Goal: Task Accomplishment & Management: Complete application form

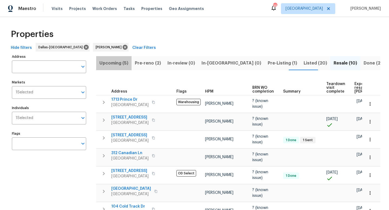
click at [115, 63] on span "Upcoming (5)" at bounding box center [113, 63] width 29 height 8
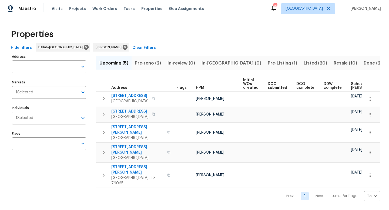
click at [143, 63] on span "Pre-reno (2)" at bounding box center [148, 63] width 26 height 8
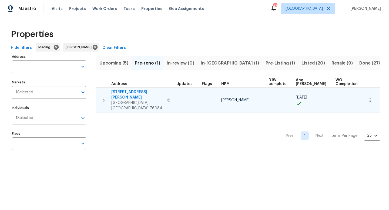
click at [134, 94] on span "[STREET_ADDRESS][PERSON_NAME]" at bounding box center [137, 94] width 53 height 11
click at [167, 98] on icon "button" at bounding box center [168, 99] width 3 height 3
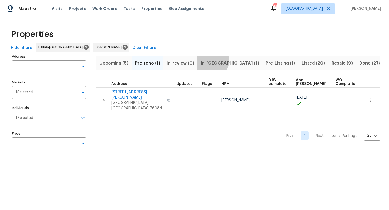
click at [210, 61] on span "In-reno (1)" at bounding box center [229, 63] width 58 height 8
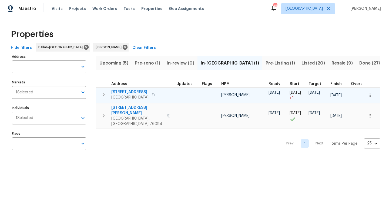
click at [127, 92] on span "106 Willow Ln" at bounding box center [129, 91] width 37 height 5
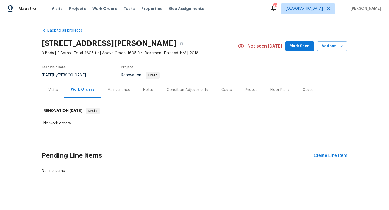
click at [299, 49] on span "Mark Seen" at bounding box center [299, 46] width 20 height 7
click at [339, 157] on div "Create Line Item" at bounding box center [329, 155] width 33 height 5
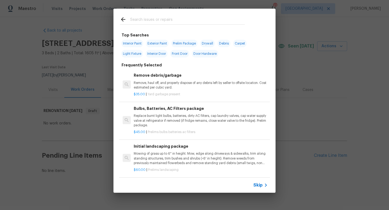
click at [256, 183] on span "Skip" at bounding box center [257, 184] width 9 height 5
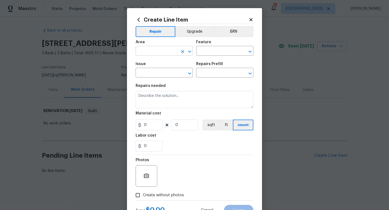
click at [151, 49] on input "text" at bounding box center [156, 51] width 42 height 8
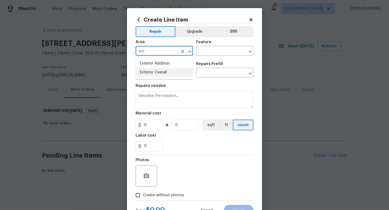
click at [154, 72] on li "Exterior Overall" at bounding box center [163, 72] width 57 height 9
type input "Exterior Overall"
click at [222, 51] on input "text" at bounding box center [217, 51] width 42 height 8
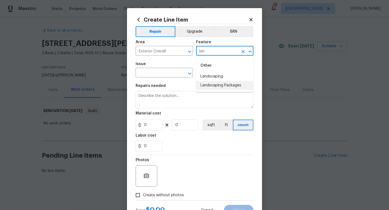
click at [224, 84] on li "Landscaping Packages" at bounding box center [224, 85] width 57 height 9
type input "Landscaping Packages"
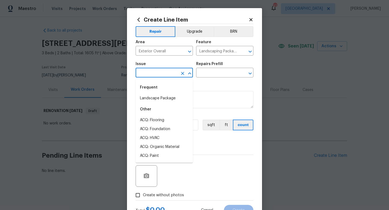
click at [168, 75] on input "text" at bounding box center [156, 73] width 42 height 8
click at [163, 98] on li "Landscape Package" at bounding box center [163, 98] width 57 height 9
type input "Landscape Package"
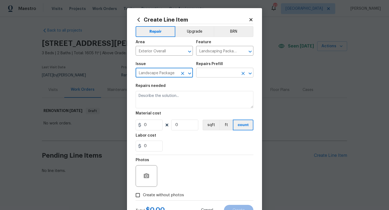
click at [206, 72] on input "text" at bounding box center [217, 73] width 42 height 8
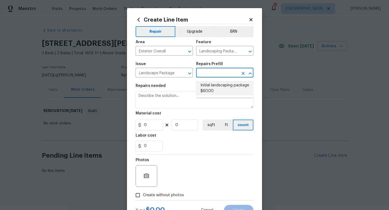
click at [208, 84] on li "Initial landscaping package $60.00" at bounding box center [224, 88] width 57 height 15
type input "Home Readiness Packages"
type input "Initial landscaping package $60.00"
type textarea "Mowing of grass up to 6" in height. Mow, edge along driveways & sidewalks, trim…"
type input "60"
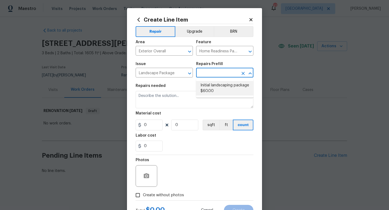
type input "1"
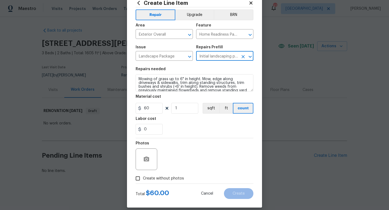
scroll to position [23, 0]
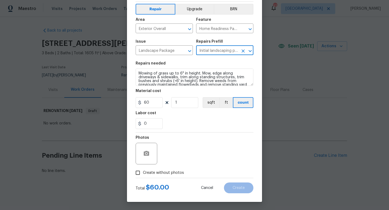
click at [163, 172] on span "Create without photos" at bounding box center [163, 173] width 41 height 6
click at [143, 172] on input "Create without photos" at bounding box center [137, 173] width 10 height 10
checkbox input "true"
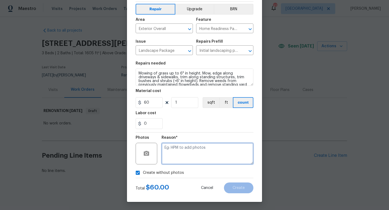
click at [183, 147] on textarea at bounding box center [207, 154] width 92 height 22
type textarea "w"
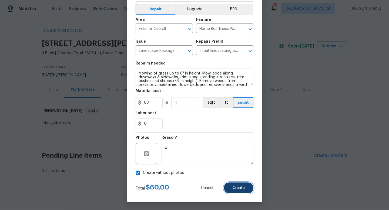
click at [231, 190] on button "Create" at bounding box center [238, 187] width 29 height 11
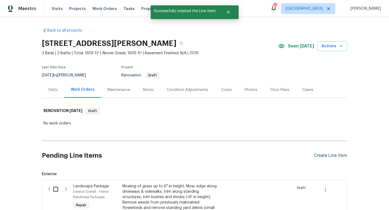
click at [324, 155] on div "Create Line Item" at bounding box center [329, 155] width 33 height 5
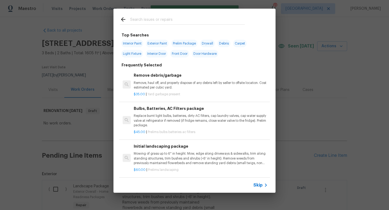
click at [257, 185] on span "Skip" at bounding box center [257, 184] width 9 height 5
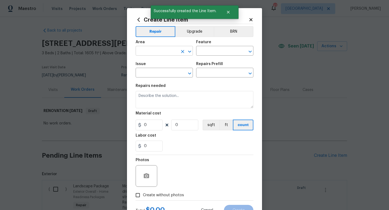
click at [156, 53] on input "text" at bounding box center [156, 51] width 42 height 8
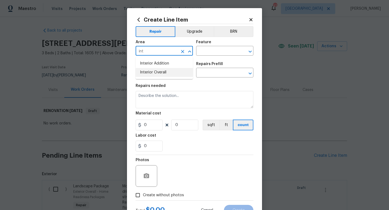
click at [161, 72] on li "Interior Overall" at bounding box center [163, 72] width 57 height 9
type input "Interior Overall"
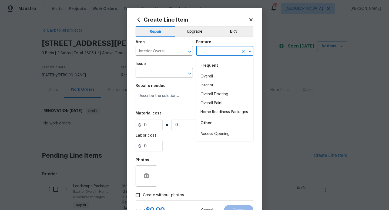
click at [209, 54] on input "text" at bounding box center [217, 51] width 42 height 8
click at [209, 104] on li "Overall Paint" at bounding box center [224, 103] width 57 height 9
type input "Overall Paint"
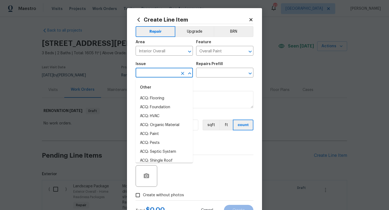
click at [169, 70] on input "text" at bounding box center [156, 73] width 42 height 8
click at [162, 162] on li "Interior Paint" at bounding box center [163, 160] width 57 height 9
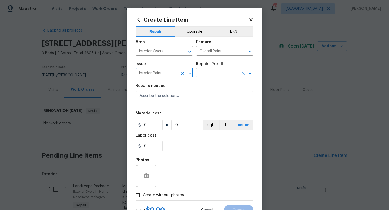
type input "Interior Paint"
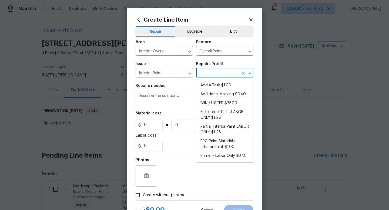
click at [216, 73] on input "text" at bounding box center [217, 73] width 42 height 8
click at [213, 113] on li "Full Interior Paint LABOR ONLY $1.28" at bounding box center [224, 115] width 57 height 15
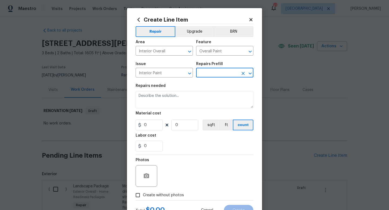
type input "Full Interior Paint LABOR ONLY $1.28"
type textarea "Full Interior paint - (walls, ceilings, trim, and doors) - PAINT PROVIDED BY OP…"
type input "1.28"
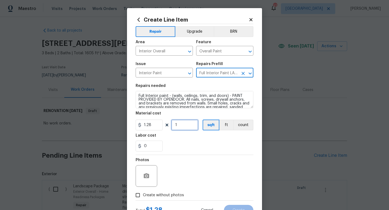
click at [188, 125] on input "1" at bounding box center [184, 125] width 27 height 11
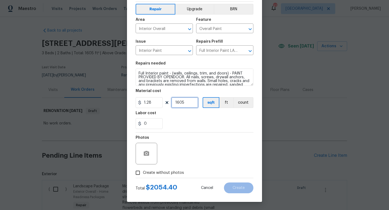
type input "1605"
click at [168, 172] on span "Create without photos" at bounding box center [163, 173] width 41 height 6
click at [143, 172] on input "Create without photos" at bounding box center [137, 173] width 10 height 10
checkbox input "true"
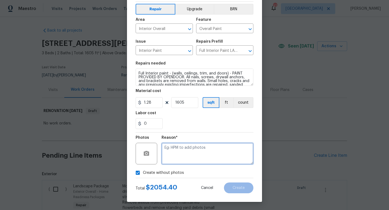
click at [181, 153] on textarea at bounding box center [207, 154] width 92 height 22
type textarea "w"
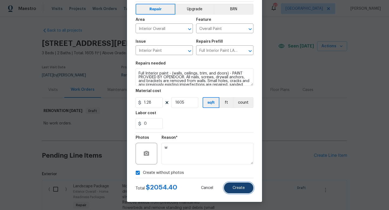
click at [240, 186] on span "Create" at bounding box center [238, 188] width 12 height 4
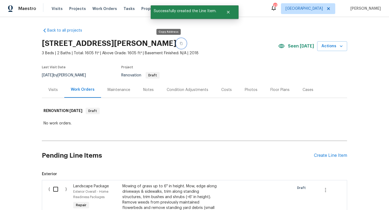
click at [179, 44] on icon "button" at bounding box center [180, 43] width 3 height 3
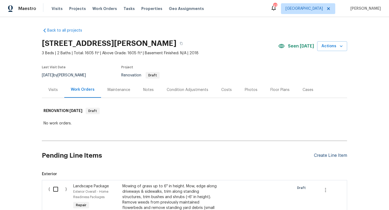
click at [318, 154] on div "Create Line Item" at bounding box center [329, 155] width 33 height 5
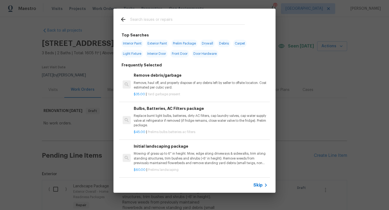
click at [258, 184] on span "Skip" at bounding box center [257, 184] width 9 height 5
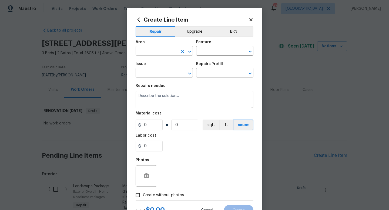
click at [161, 50] on input "text" at bounding box center [156, 51] width 42 height 8
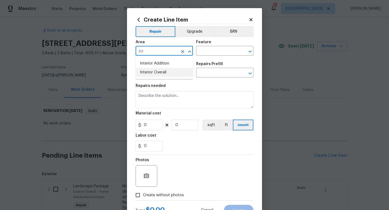
click at [163, 75] on li "Interior Overall" at bounding box center [163, 72] width 57 height 9
type input "Interior Overall"
click at [211, 50] on input "text" at bounding box center [217, 51] width 42 height 8
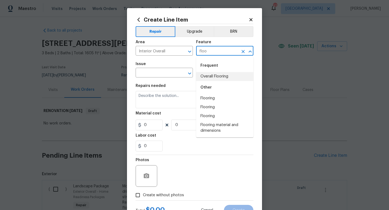
click at [215, 75] on li "Overall Flooring" at bounding box center [224, 76] width 57 height 9
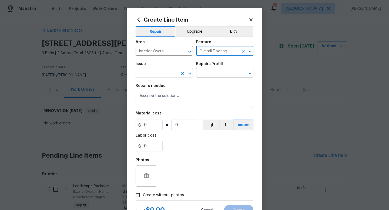
type input "Overall Flooring"
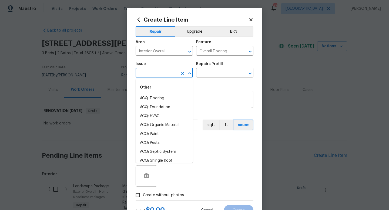
click at [169, 73] on input "text" at bounding box center [156, 73] width 42 height 8
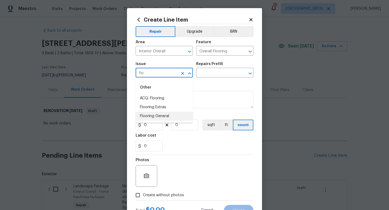
click at [161, 116] on li "Flooring General" at bounding box center [163, 116] width 57 height 9
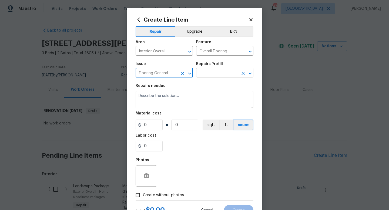
type input "Flooring General"
click at [214, 72] on input "text" at bounding box center [217, 73] width 42 height 8
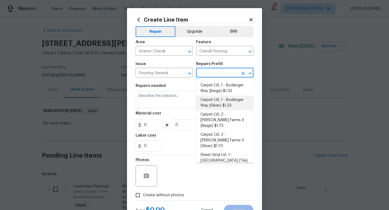
click at [207, 108] on li "Carpet LVL 1 - Bodenger Way (Silver) $1.33" at bounding box center [224, 103] width 57 height 15
type input "Carpet LVL 1 - Bodenger Way (Silver) $1.33"
type textarea "Install new carpet. (Bodenger Way 945 Winter Ash, Silver) at all previously car…"
type input "1.33"
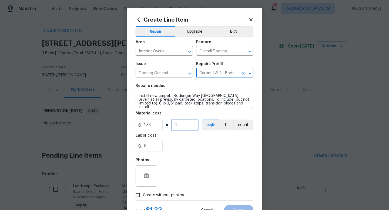
click at [183, 125] on input "1" at bounding box center [184, 125] width 27 height 11
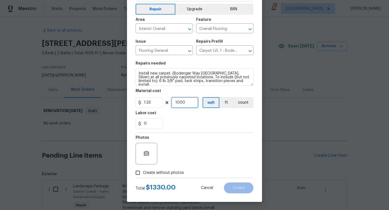
type input "1000"
click at [165, 172] on span "Create without photos" at bounding box center [163, 173] width 41 height 6
click at [143, 172] on input "Create without photos" at bounding box center [137, 173] width 10 height 10
checkbox input "true"
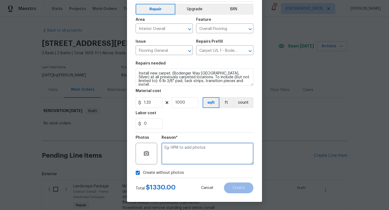
click at [180, 155] on textarea at bounding box center [207, 154] width 92 height 22
type textarea "w"
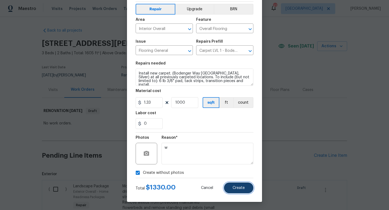
click at [238, 187] on span "Create" at bounding box center [238, 188] width 12 height 4
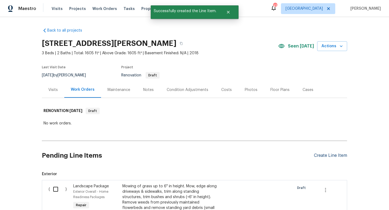
click at [321, 155] on div "Create Line Item" at bounding box center [329, 155] width 33 height 5
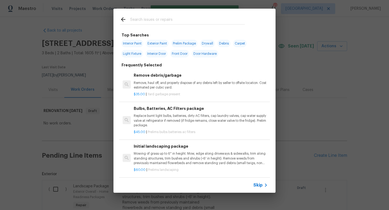
click at [260, 184] on span "Skip" at bounding box center [257, 184] width 9 height 5
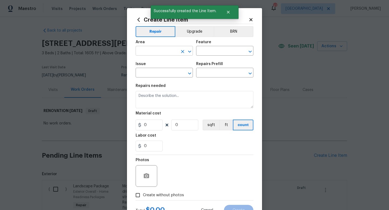
click at [150, 53] on input "text" at bounding box center [156, 51] width 42 height 8
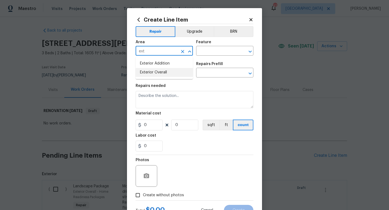
click at [155, 73] on li "Exterior Overall" at bounding box center [163, 72] width 57 height 9
type input "Exterior Overall"
click at [205, 49] on input "text" at bounding box center [217, 51] width 42 height 8
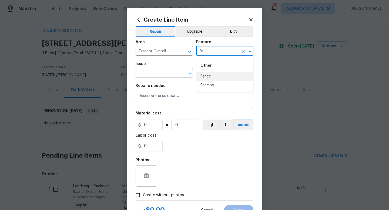
click at [207, 75] on li "Fence" at bounding box center [224, 76] width 57 height 9
type input "Fence"
click at [168, 69] on div "Issue" at bounding box center [163, 65] width 57 height 7
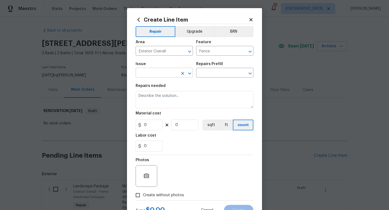
click at [167, 73] on input "text" at bounding box center [156, 73] width 42 height 8
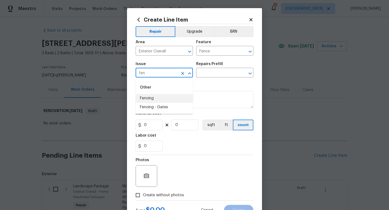
click at [169, 97] on li "Fencing" at bounding box center [163, 98] width 57 height 9
type input "Fencing"
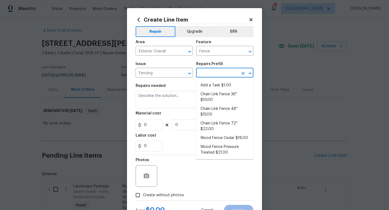
click at [213, 72] on input "text" at bounding box center [217, 73] width 42 height 8
click at [217, 84] on li "Add a Task $1.00" at bounding box center [224, 85] width 57 height 9
type input "Add a Task $1.00"
type textarea "HPM to detail"
type input "1"
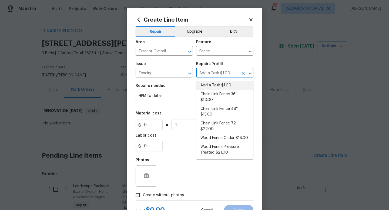
type input "1"
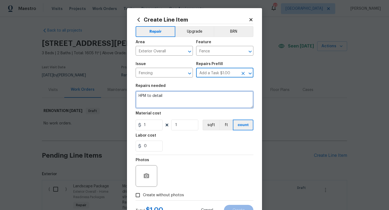
click at [179, 99] on textarea "HPM to detail" at bounding box center [194, 99] width 118 height 17
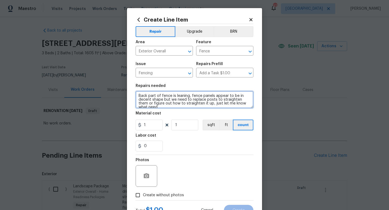
scroll to position [1, 0]
type textarea "Back part of fence is leaning, fence panels appear to be in decent shape but we…"
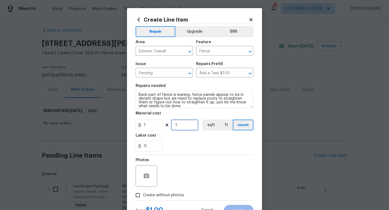
click at [181, 126] on input "1" at bounding box center [184, 125] width 27 height 11
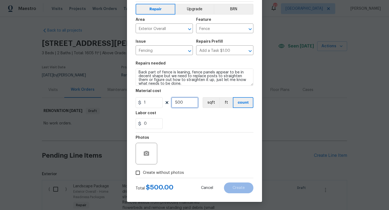
type input "500"
click at [171, 171] on span "Create without photos" at bounding box center [163, 173] width 41 height 6
click at [143, 171] on input "Create without photos" at bounding box center [137, 173] width 10 height 10
checkbox input "true"
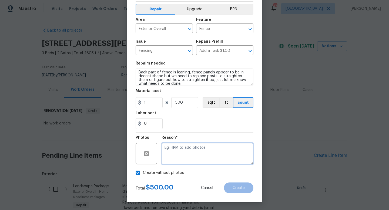
click at [177, 158] on textarea at bounding box center [207, 154] width 92 height 22
type textarea "w"
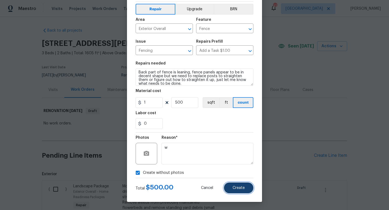
click at [244, 185] on button "Create" at bounding box center [238, 187] width 29 height 11
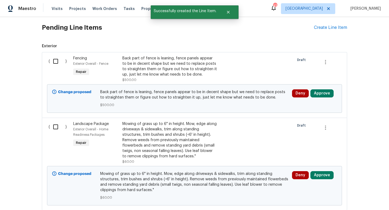
scroll to position [132, 0]
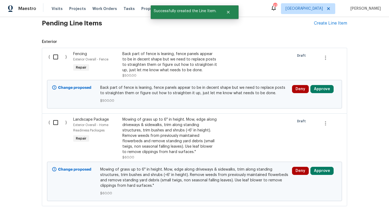
click at [57, 58] on input "checkbox" at bounding box center [57, 56] width 15 height 11
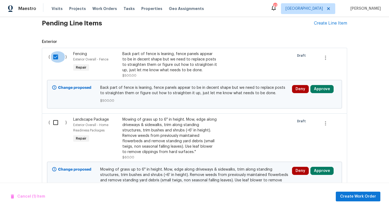
click at [57, 58] on input "checkbox" at bounding box center [57, 56] width 15 height 11
checkbox input "false"
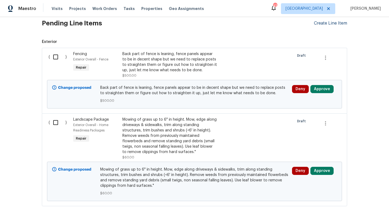
click at [318, 23] on div "Create Line Item" at bounding box center [329, 23] width 33 height 5
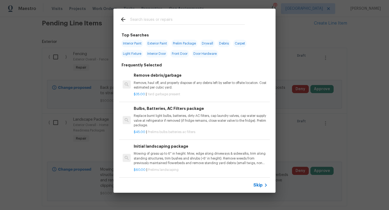
click at [255, 185] on span "Skip" at bounding box center [257, 184] width 9 height 5
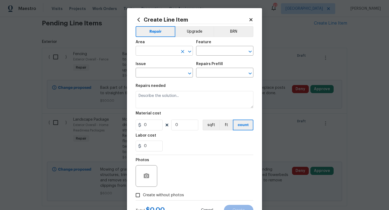
click at [154, 51] on input "text" at bounding box center [156, 51] width 42 height 8
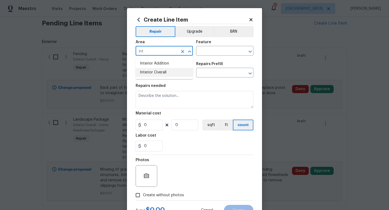
click at [165, 72] on li "Interior Overall" at bounding box center [163, 72] width 57 height 9
type input "Interior Overall"
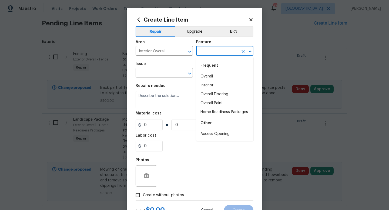
click at [208, 54] on input "text" at bounding box center [217, 51] width 42 height 8
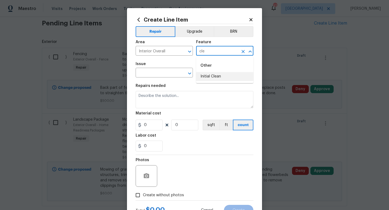
click at [211, 75] on li "Initial Clean" at bounding box center [224, 76] width 57 height 9
type input "Initial Clean"
click at [162, 74] on input "text" at bounding box center [156, 73] width 42 height 8
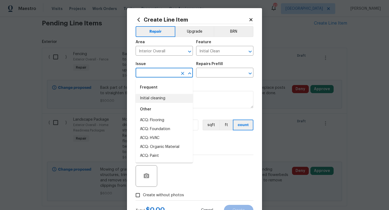
click at [164, 97] on li "Initial cleaning" at bounding box center [163, 98] width 57 height 9
type input "Initial cleaning"
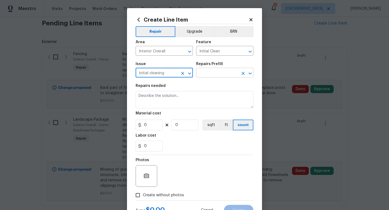
click at [207, 75] on input "text" at bounding box center [217, 73] width 42 height 8
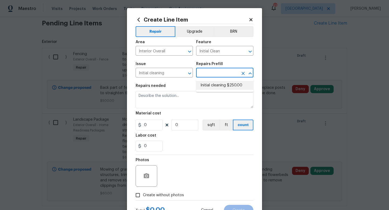
click at [207, 87] on li "Initial cleaning $250.00" at bounding box center [224, 85] width 57 height 9
type input "Home Readiness Packages"
type input "Initial cleaning $250.00"
type textarea "1. Wipe down exterior doors and trim. 2. Clean out all exterior light fixtures …"
type input "250"
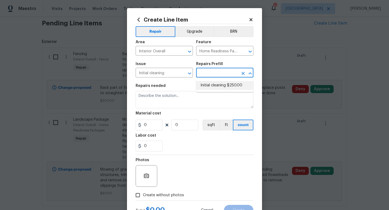
type input "1"
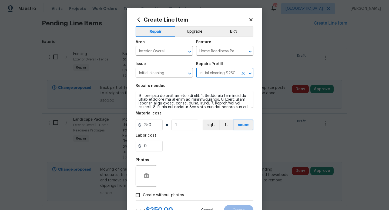
scroll to position [23, 0]
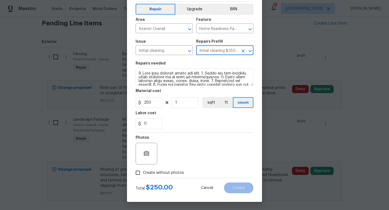
click at [162, 173] on span "Create without photos" at bounding box center [163, 173] width 41 height 6
click at [143, 173] on input "Create without photos" at bounding box center [137, 173] width 10 height 10
checkbox input "true"
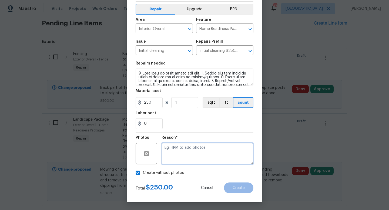
click at [178, 154] on textarea at bounding box center [207, 154] width 92 height 22
type textarea "w"
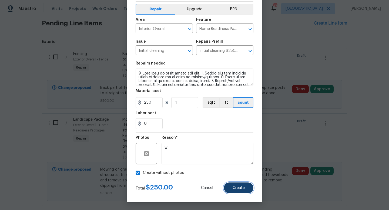
click at [235, 186] on span "Create" at bounding box center [238, 188] width 12 height 4
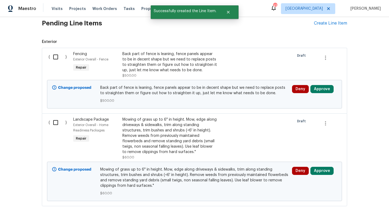
click at [56, 59] on input "checkbox" at bounding box center [57, 56] width 15 height 11
checkbox input "true"
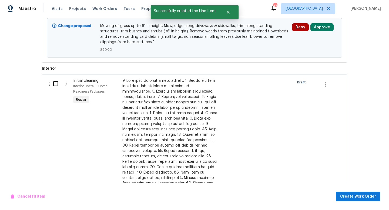
scroll to position [281, 0]
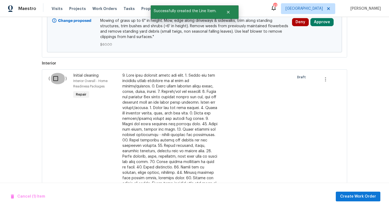
click at [56, 79] on input "checkbox" at bounding box center [57, 78] width 15 height 11
checkbox input "true"
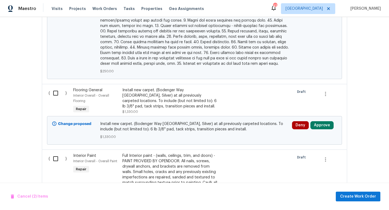
scroll to position [540, 0]
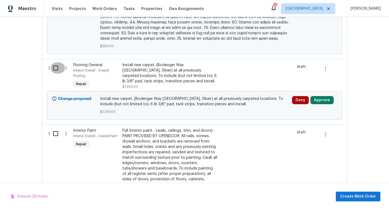
click at [56, 65] on input "checkbox" at bounding box center [57, 67] width 15 height 11
checkbox input "true"
click at [56, 128] on input "checkbox" at bounding box center [57, 133] width 15 height 11
checkbox input "true"
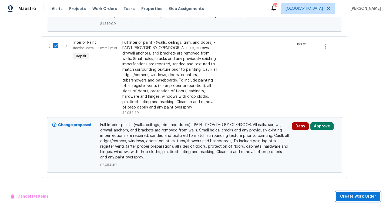
click at [353, 197] on span "Create Work Order" at bounding box center [358, 196] width 36 height 7
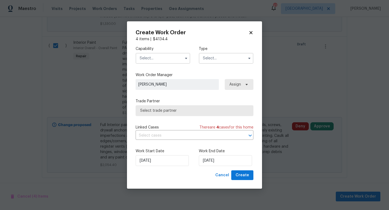
click at [158, 60] on input "text" at bounding box center [162, 58] width 54 height 11
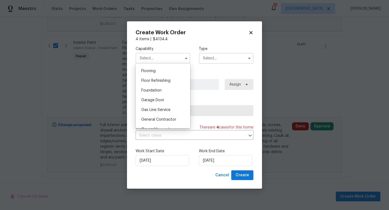
scroll to position [209, 0]
click at [156, 118] on span "General Contractor" at bounding box center [158, 119] width 35 height 4
type input "General Contractor"
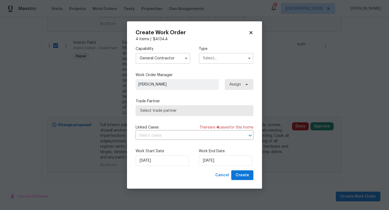
click at [214, 60] on input "text" at bounding box center [226, 58] width 54 height 11
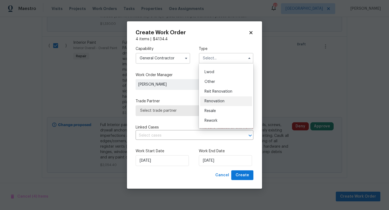
scroll to position [58, 0]
click at [211, 101] on span "Renovation" at bounding box center [214, 99] width 20 height 4
type input "Renovation"
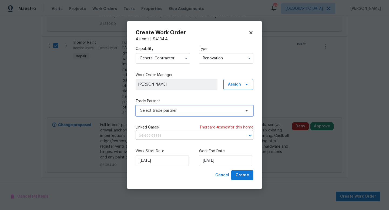
click at [191, 111] on span "Select trade partner" at bounding box center [190, 110] width 101 height 5
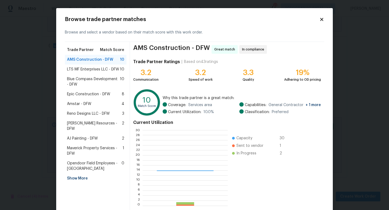
scroll to position [76, 85]
click at [104, 68] on span "LTS MF Enterprises LLC - DFW" at bounding box center [93, 69] width 52 height 5
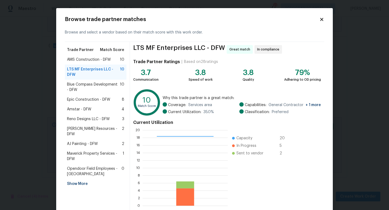
scroll to position [28, 0]
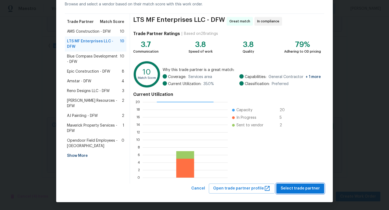
click at [303, 186] on span "Select trade partner" at bounding box center [299, 188] width 39 height 7
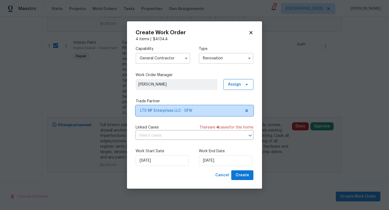
scroll to position [0, 0]
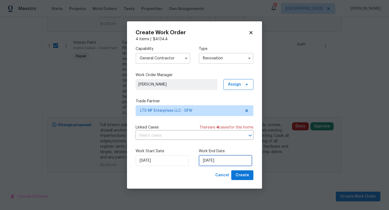
click at [221, 163] on input "9/9/2025" at bounding box center [225, 160] width 53 height 11
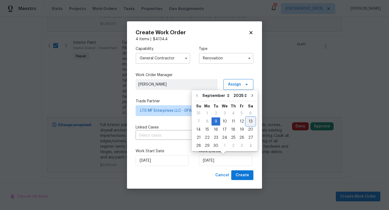
click at [248, 121] on div "13" at bounding box center [250, 122] width 9 height 8
type input "9/13/2025"
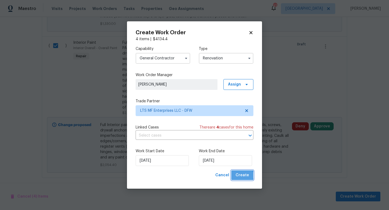
click at [243, 175] on span "Create" at bounding box center [241, 175] width 13 height 7
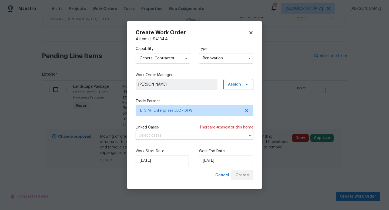
scroll to position [114, 0]
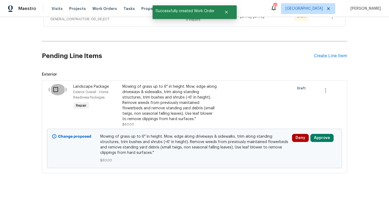
click at [55, 91] on input "checkbox" at bounding box center [57, 89] width 15 height 11
checkbox input "true"
click at [347, 196] on span "Create Work Order" at bounding box center [358, 196] width 36 height 7
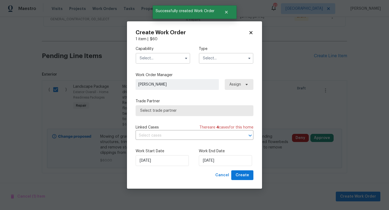
click at [156, 60] on input "text" at bounding box center [162, 58] width 54 height 11
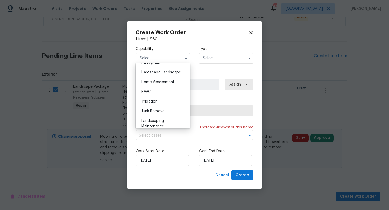
scroll to position [318, 0]
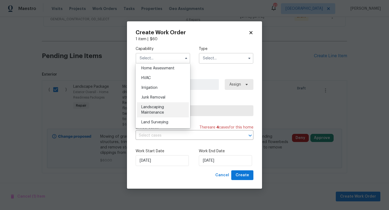
click at [158, 107] on span "Landscaping Maintenance" at bounding box center [152, 109] width 23 height 9
type input "Landscaping Maintenance"
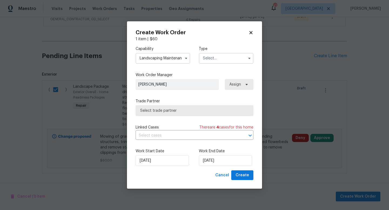
click at [213, 55] on input "text" at bounding box center [226, 58] width 54 height 11
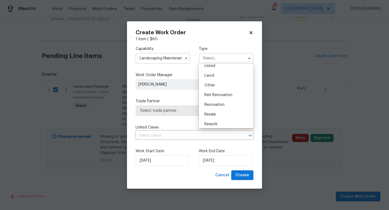
scroll to position [64, 0]
click at [214, 93] on span "Renovation" at bounding box center [214, 93] width 20 height 4
type input "Renovation"
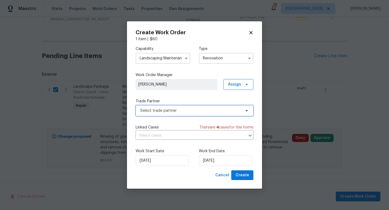
click at [190, 111] on span "Select trade partner" at bounding box center [190, 110] width 101 height 5
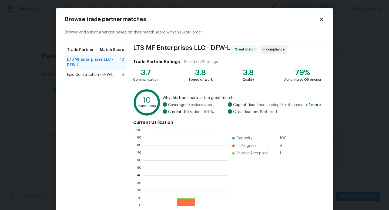
scroll to position [28, 0]
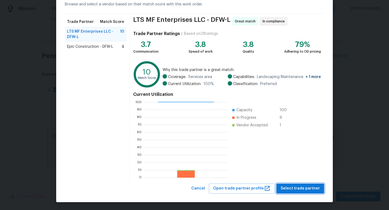
click at [285, 187] on span "Select trade partner" at bounding box center [299, 188] width 39 height 7
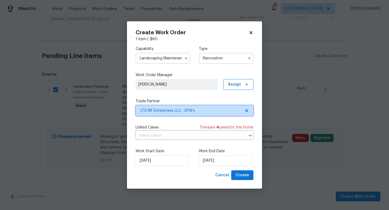
scroll to position [0, 0]
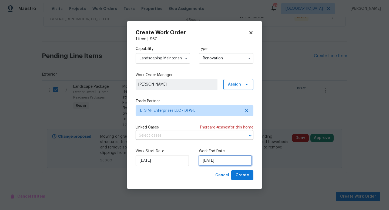
click at [224, 163] on input "9/9/2025" at bounding box center [225, 160] width 53 height 11
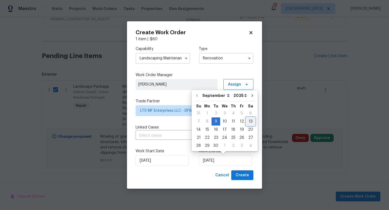
click at [248, 123] on div "13" at bounding box center [250, 122] width 9 height 8
type input "9/13/2025"
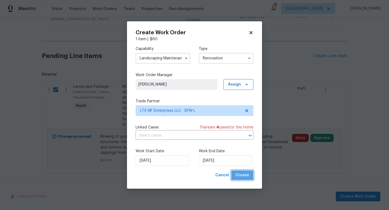
click at [246, 175] on span "Create" at bounding box center [241, 175] width 13 height 7
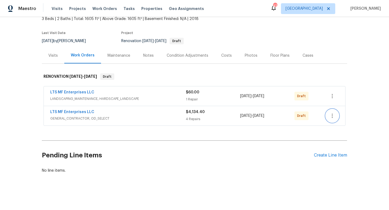
click at [332, 116] on icon "button" at bounding box center [332, 116] width 6 height 6
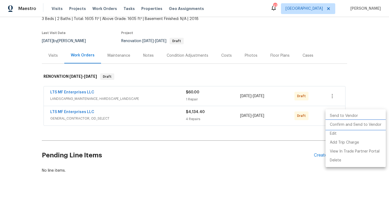
click at [333, 125] on li "Confirm and Send to Vendor" at bounding box center [355, 124] width 60 height 9
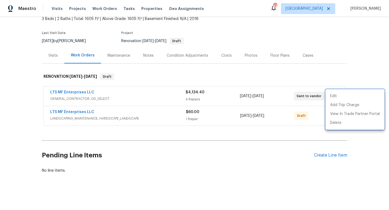
click at [335, 80] on div at bounding box center [194, 105] width 389 height 210
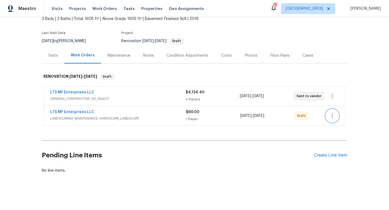
click at [333, 115] on icon "button" at bounding box center [332, 116] width 6 height 6
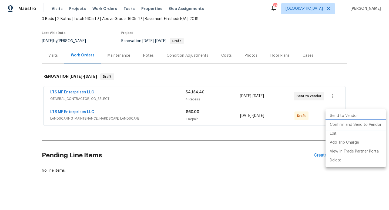
click at [333, 124] on li "Confirm and Send to Vendor" at bounding box center [355, 124] width 60 height 9
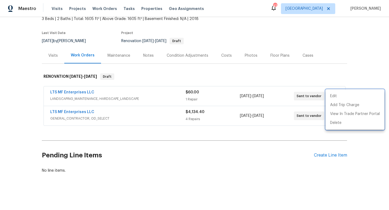
click at [356, 82] on div at bounding box center [194, 105] width 389 height 210
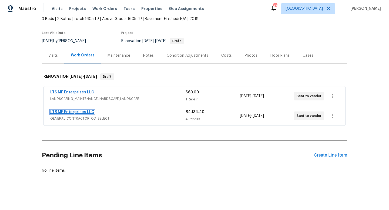
click at [81, 111] on link "LTS MF Enterprises LLC" at bounding box center [72, 112] width 44 height 4
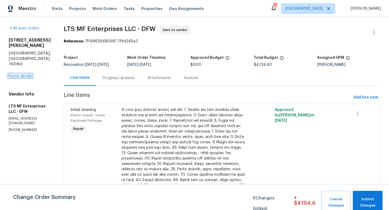
click at [15, 78] on link "Home details" at bounding box center [20, 76] width 23 height 4
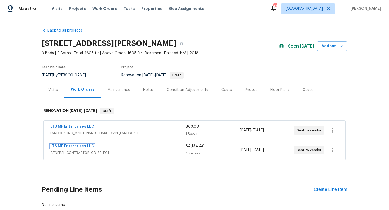
click at [90, 146] on link "LTS MF Enterprises LLC" at bounding box center [72, 146] width 44 height 4
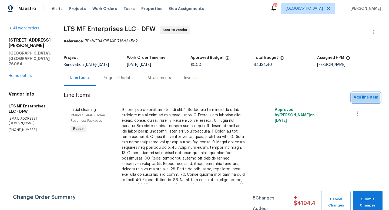
click at [362, 97] on span "Add line item" at bounding box center [365, 97] width 25 height 7
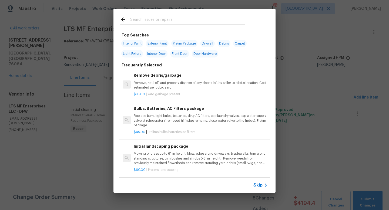
click at [262, 183] on icon at bounding box center [265, 185] width 6 height 6
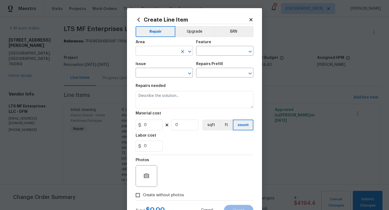
click at [166, 52] on input "text" at bounding box center [156, 51] width 42 height 8
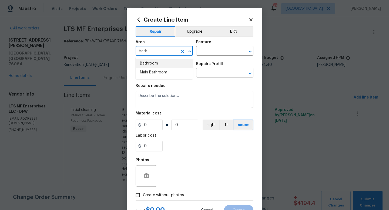
click at [166, 62] on li "Bathroom" at bounding box center [163, 63] width 57 height 9
type input "Bathroom"
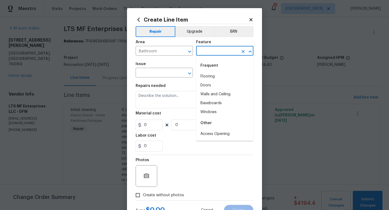
click at [211, 51] on input "text" at bounding box center [217, 51] width 42 height 8
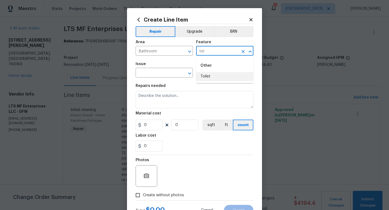
click at [209, 75] on li "Toilet" at bounding box center [224, 76] width 57 height 9
type input "Toilet"
click at [154, 71] on input "text" at bounding box center [156, 73] width 42 height 8
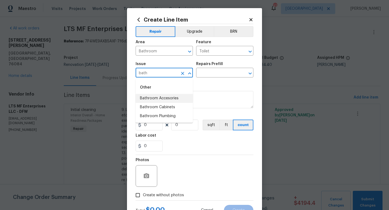
click at [159, 99] on li "Bathroom Accesories" at bounding box center [163, 98] width 57 height 9
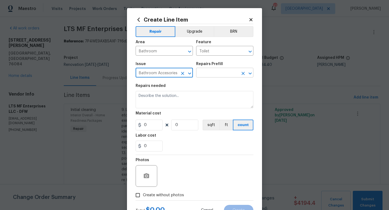
type input "Bathroom Accesories"
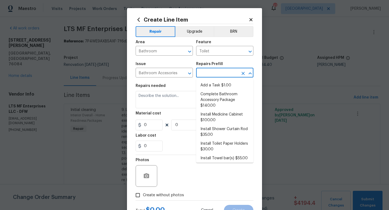
click at [210, 75] on input "text" at bounding box center [217, 73] width 42 height 8
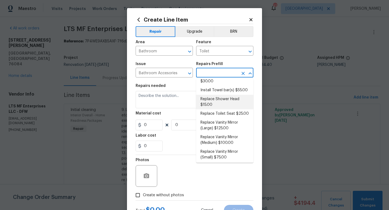
scroll to position [69, 0]
click at [214, 112] on li "Replace Toilet Seat $25.00" at bounding box center [224, 112] width 57 height 9
type input "Interior Trim"
type input "Replace Toilet Seat $25.00"
type textarea "Remove the existing toilet seat (if present) and install a new toilet seat (PM …"
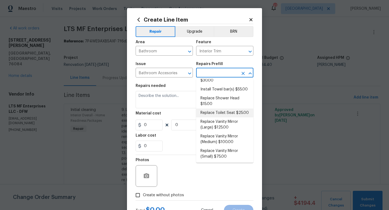
type input "25"
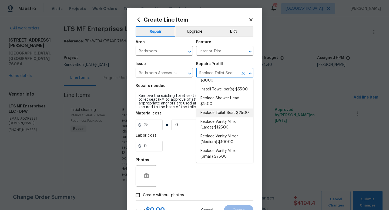
type input "1"
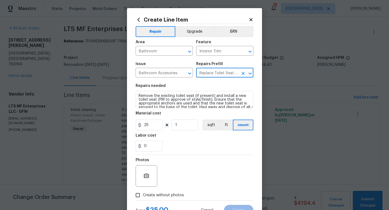
click at [152, 195] on span "Create without photos" at bounding box center [163, 195] width 41 height 6
click at [143, 195] on input "Create without photos" at bounding box center [137, 195] width 10 height 10
checkbox input "true"
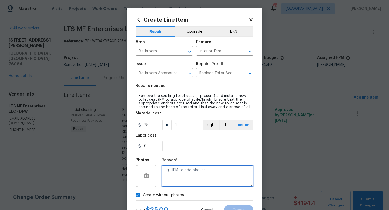
click at [173, 177] on textarea at bounding box center [207, 176] width 92 height 22
type textarea "w"
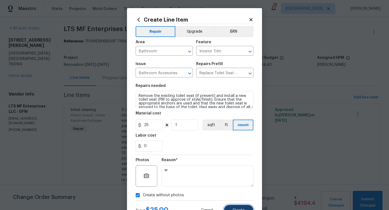
click at [231, 207] on button "Create" at bounding box center [238, 210] width 29 height 11
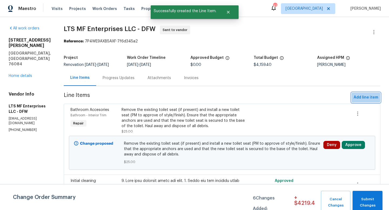
click at [365, 97] on span "Add line item" at bounding box center [365, 97] width 25 height 7
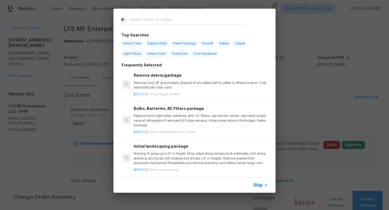
click at [260, 185] on span "Skip" at bounding box center [257, 184] width 9 height 5
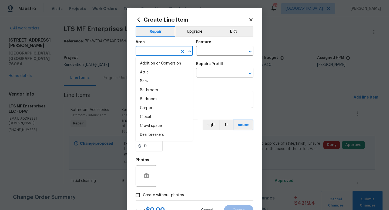
click at [159, 53] on input "text" at bounding box center [156, 51] width 42 height 8
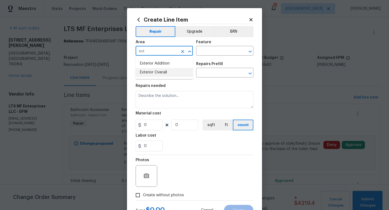
click at [160, 73] on li "Exterior Overall" at bounding box center [163, 72] width 57 height 9
type input "Exterior Overall"
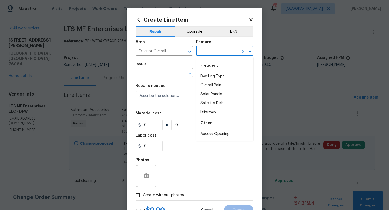
click at [209, 48] on input "text" at bounding box center [217, 51] width 42 height 8
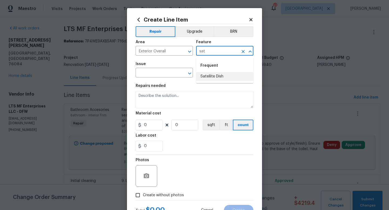
click at [208, 75] on li "Satellite Dish" at bounding box center [224, 76] width 57 height 9
type input "Satellite Dish"
click at [167, 74] on input "text" at bounding box center [156, 73] width 42 height 8
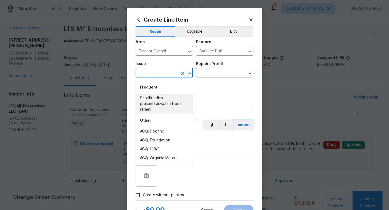
click at [165, 102] on li "Satellite dish present/viewable from street" at bounding box center [163, 104] width 57 height 20
type input "Satellite dish present/viewable from street"
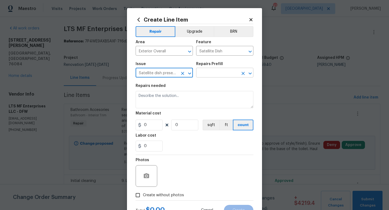
click at [211, 74] on input "text" at bounding box center [217, 73] width 42 height 8
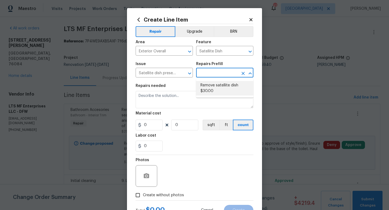
click at [211, 88] on li "Remove satellite dish $30.00" at bounding box center [224, 88] width 57 height 15
type input "Remove satellite dish $30.00"
type textarea "Remove satellite dish, J mount, and all associated wiring/cabling. Leave bracke…"
type input "1"
type input "30"
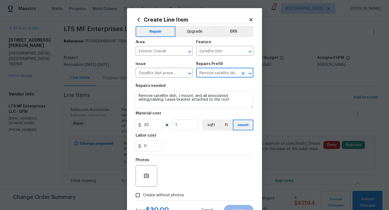
scroll to position [23, 0]
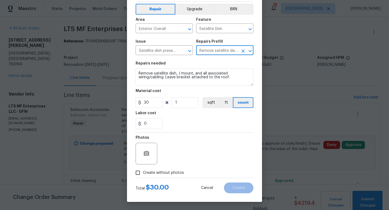
click at [167, 173] on span "Create without photos" at bounding box center [163, 173] width 41 height 6
click at [143, 173] on input "Create without photos" at bounding box center [137, 173] width 10 height 10
checkbox input "true"
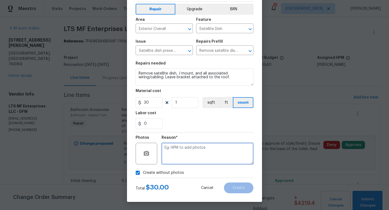
click at [178, 158] on textarea at bounding box center [207, 154] width 92 height 22
type textarea "w"
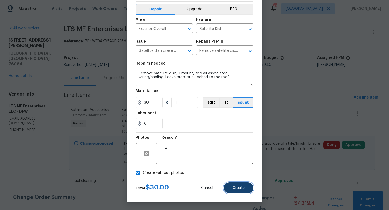
click at [239, 185] on button "Create" at bounding box center [238, 187] width 29 height 11
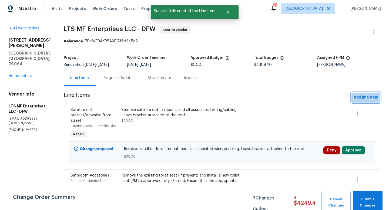
click at [361, 99] on span "Add line item" at bounding box center [365, 97] width 25 height 7
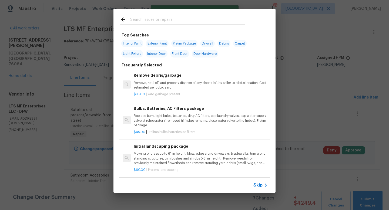
click at [263, 186] on icon at bounding box center [265, 185] width 6 height 6
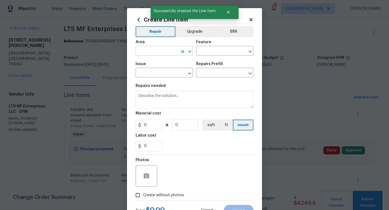
click at [158, 55] on input "text" at bounding box center [156, 51] width 42 height 8
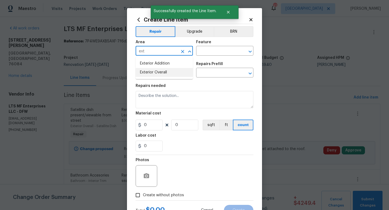
click at [160, 71] on li "Exterior Overall" at bounding box center [163, 72] width 57 height 9
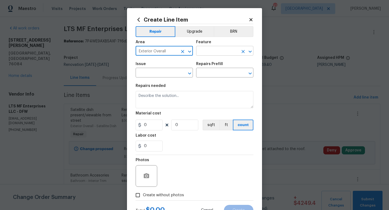
type input "Exterior Overall"
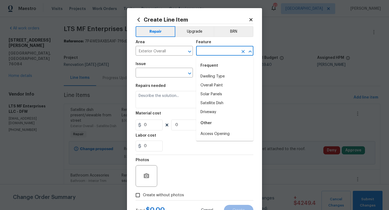
click at [207, 52] on input "text" at bounding box center [217, 51] width 42 height 8
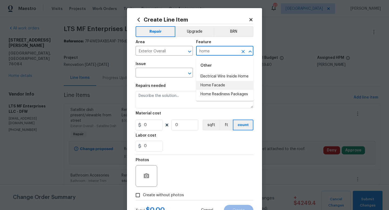
click at [208, 86] on li "Home Facade" at bounding box center [224, 85] width 57 height 9
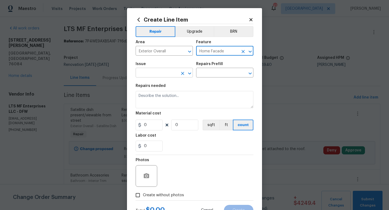
type input "Home Facade"
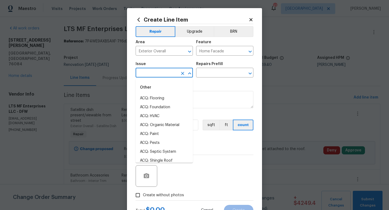
click at [168, 77] on input "text" at bounding box center [156, 73] width 42 height 8
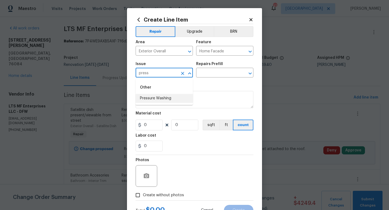
click at [166, 100] on li "Pressure Washing" at bounding box center [163, 98] width 57 height 9
type input "Pressure Washing"
click at [203, 77] on input "text" at bounding box center [217, 73] width 42 height 8
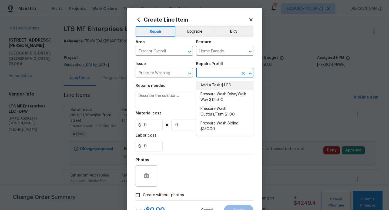
click at [203, 86] on li "Add a Task $1.00" at bounding box center [224, 85] width 57 height 9
type input "Siding"
type input "Add a Task $1.00"
type textarea "HPM to detail"
type input "1"
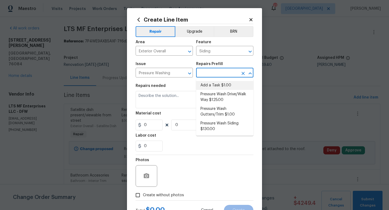
type input "1"
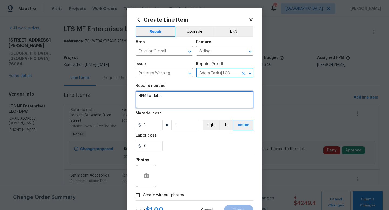
click at [178, 101] on textarea "HPM to detail" at bounding box center [194, 99] width 118 height 17
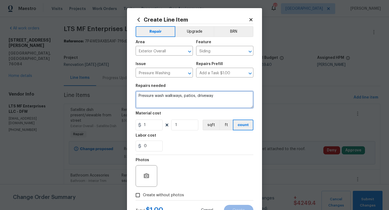
type textarea "Pressure wash walkways, patios, driveway"
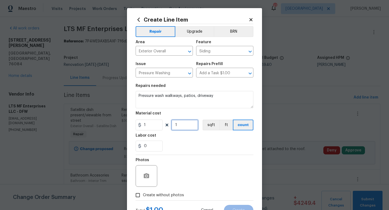
click at [179, 126] on input "1" at bounding box center [184, 125] width 27 height 11
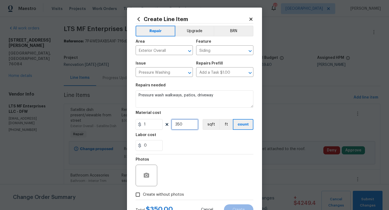
type input "350"
click at [164, 194] on span "Create without photos" at bounding box center [163, 195] width 41 height 6
click at [143, 194] on input "Create without photos" at bounding box center [137, 194] width 10 height 10
checkbox input "true"
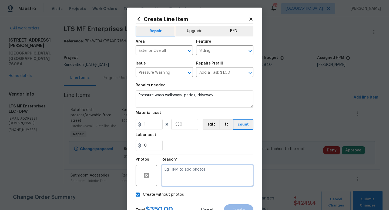
click at [178, 179] on textarea at bounding box center [207, 176] width 92 height 22
type textarea "w"
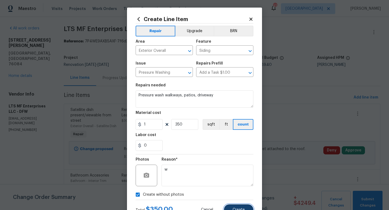
click at [230, 208] on button "Create" at bounding box center [238, 209] width 29 height 11
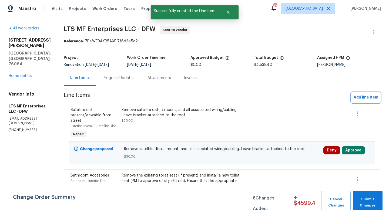
click at [368, 94] on span "Add line item" at bounding box center [365, 97] width 25 height 7
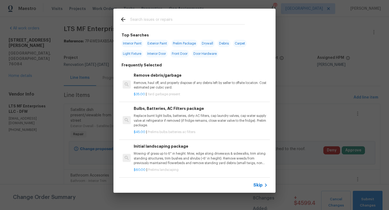
click at [261, 186] on span "Skip" at bounding box center [257, 184] width 9 height 5
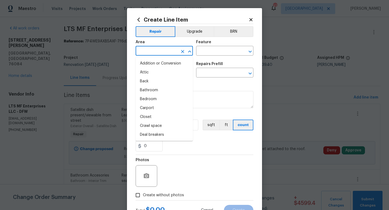
click at [155, 52] on input "text" at bounding box center [156, 51] width 42 height 8
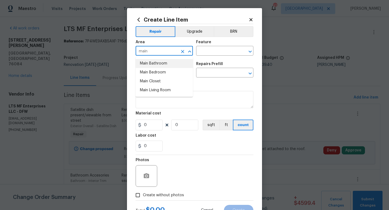
click at [158, 64] on li "Main Bathroom" at bounding box center [163, 63] width 57 height 9
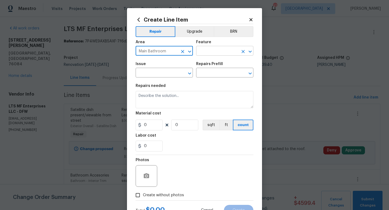
type input "Main Bathroom"
click at [202, 52] on input "text" at bounding box center [217, 51] width 42 height 8
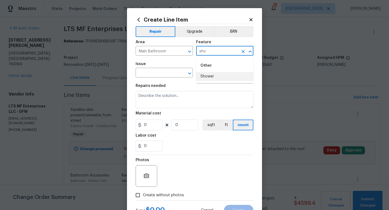
click at [205, 76] on li "Shower" at bounding box center [224, 76] width 57 height 9
type input "Shower"
click at [166, 73] on input "text" at bounding box center [156, 73] width 42 height 8
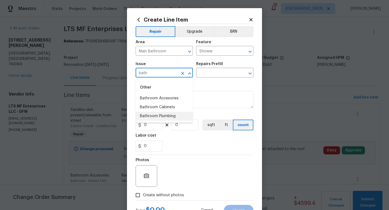
click at [171, 114] on li "Bathroom Plumbing" at bounding box center [163, 116] width 57 height 9
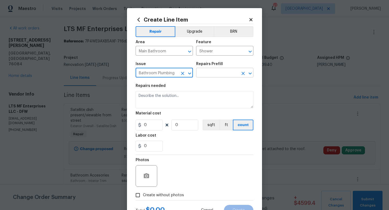
type input "Bathroom Plumbing"
click at [210, 74] on input "text" at bounding box center [217, 73] width 42 height 8
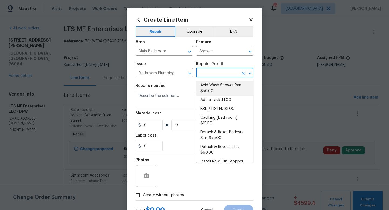
click at [210, 85] on li "Acid Wash Shower Pan $50.00" at bounding box center [224, 88] width 57 height 15
type input "Plumbing"
type input "Acid Wash Shower Pan $50.00"
type textarea "Prep and acid wash/deep clean the shower pan."
type input "50"
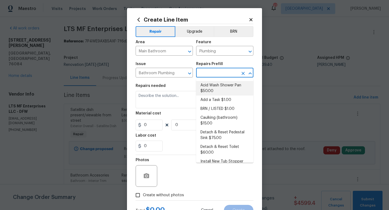
type input "1"
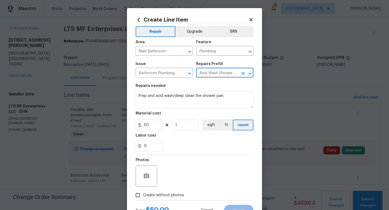
scroll to position [23, 0]
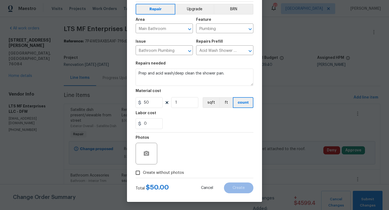
click at [164, 171] on span "Create without photos" at bounding box center [163, 173] width 41 height 6
click at [143, 171] on input "Create without photos" at bounding box center [137, 173] width 10 height 10
checkbox input "true"
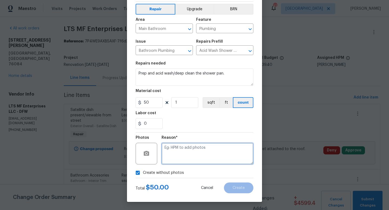
click at [173, 159] on textarea at bounding box center [207, 154] width 92 height 22
type textarea "w"
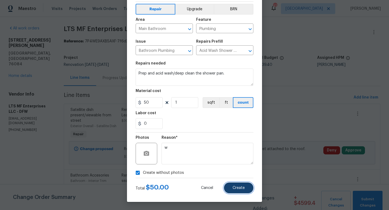
click at [232, 189] on button "Create" at bounding box center [238, 187] width 29 height 11
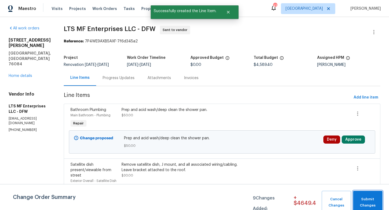
click at [368, 202] on span "Submit Changes" at bounding box center [367, 202] width 24 height 12
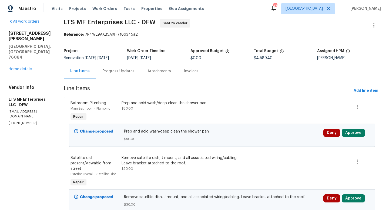
scroll to position [0, 0]
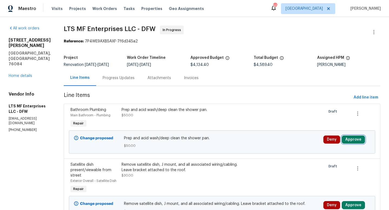
click at [344, 141] on button "Approve" at bounding box center [352, 139] width 23 height 8
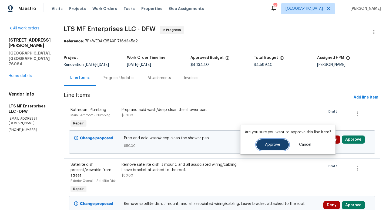
click at [278, 147] on button "Approve" at bounding box center [272, 144] width 32 height 11
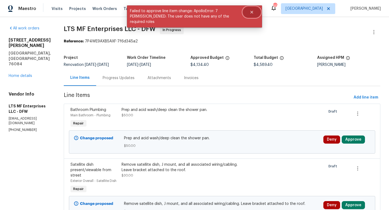
click at [250, 11] on icon "Close" at bounding box center [251, 12] width 3 height 3
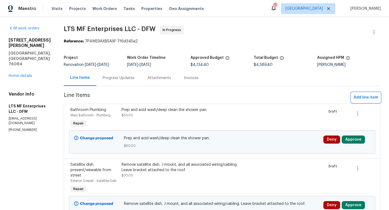
click at [361, 98] on span "Add line item" at bounding box center [365, 97] width 25 height 7
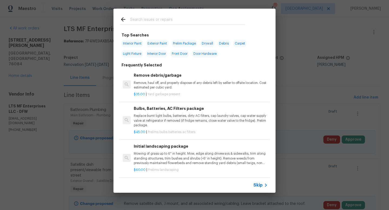
click at [256, 185] on span "Skip" at bounding box center [257, 184] width 9 height 5
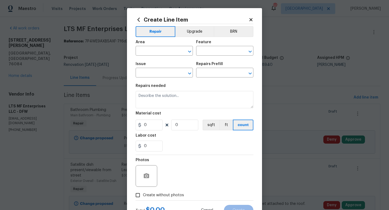
click at [165, 56] on span "Area ​" at bounding box center [163, 48] width 57 height 22
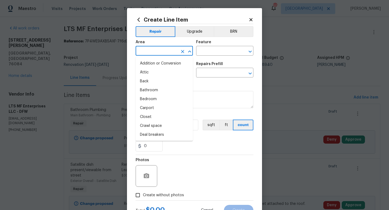
click at [165, 53] on input "text" at bounding box center [156, 51] width 42 height 8
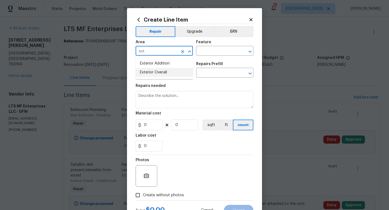
click at [168, 69] on li "Exterior Overall" at bounding box center [163, 72] width 57 height 9
type input "Exterior Overall"
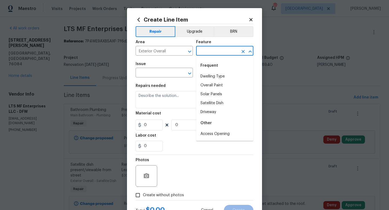
click at [210, 49] on input "text" at bounding box center [217, 51] width 42 height 8
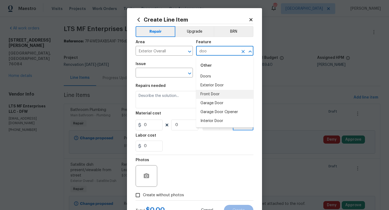
click at [213, 96] on li "Front Door" at bounding box center [224, 94] width 57 height 9
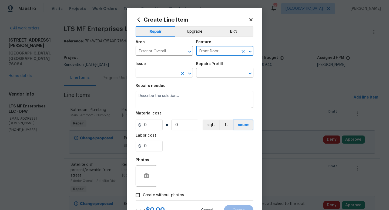
type input "Front Door"
click at [159, 74] on input "text" at bounding box center [156, 73] width 42 height 8
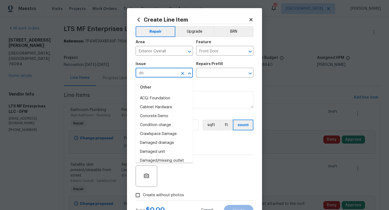
type input "d"
click at [166, 136] on li "Exterior Paint" at bounding box center [163, 134] width 57 height 9
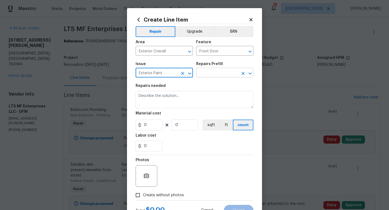
type input "Exterior Paint"
click at [214, 74] on input "text" at bounding box center [217, 73] width 42 height 8
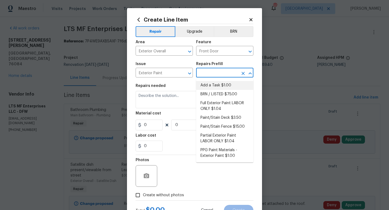
click at [217, 85] on li "Add a Task $1.00" at bounding box center [224, 85] width 57 height 9
type input "Overall Paint"
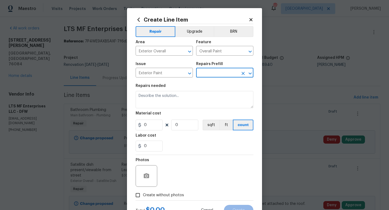
type input "Add a Task $1.00"
type textarea "HPM to detail"
type input "1"
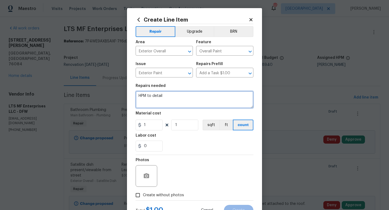
click at [189, 97] on textarea "HPM to detail" at bounding box center [194, 99] width 118 height 17
type textarea "Paint exterior of front door"
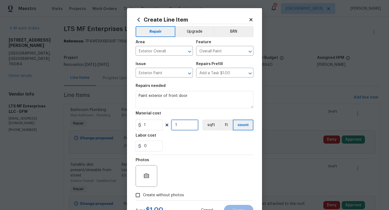
click at [189, 126] on input "1" at bounding box center [184, 125] width 27 height 11
type input "75"
click at [169, 195] on span "Create without photos" at bounding box center [163, 195] width 41 height 6
click at [143, 195] on input "Create without photos" at bounding box center [137, 195] width 10 height 10
checkbox input "true"
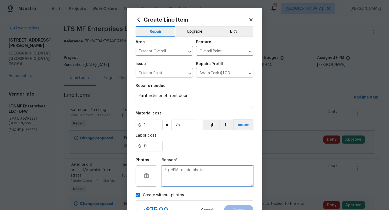
click at [180, 174] on textarea at bounding box center [207, 176] width 92 height 22
type textarea "w"
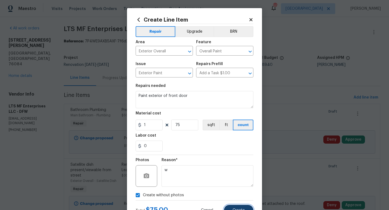
click at [243, 208] on button "Create" at bounding box center [238, 210] width 29 height 11
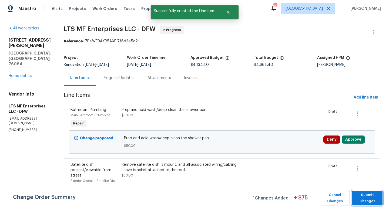
click at [357, 195] on span "Submit Changes" at bounding box center [366, 198] width 25 height 12
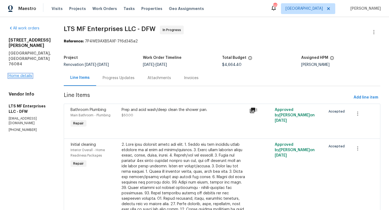
click at [16, 78] on link "Home details" at bounding box center [20, 76] width 23 height 4
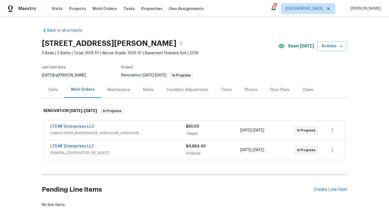
click at [145, 90] on div "Notes" at bounding box center [148, 89] width 11 height 5
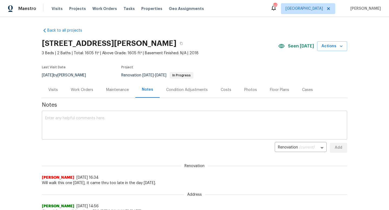
click at [134, 118] on textarea at bounding box center [194, 125] width 298 height 19
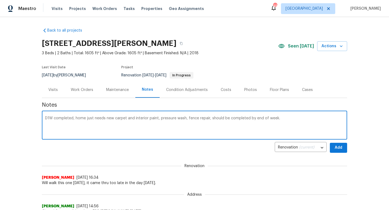
type textarea "D1W completed, home just needs new carpet and interior paint, pressure wash, fe…"
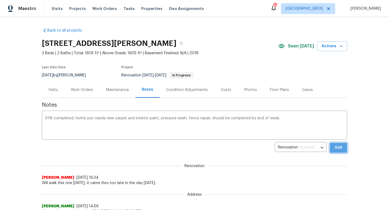
click at [330, 146] on button "Add" at bounding box center [337, 148] width 17 height 10
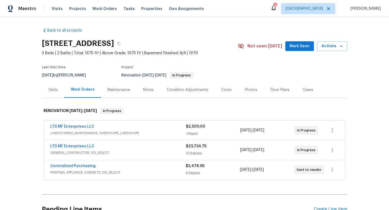
click at [148, 92] on div "Notes" at bounding box center [148, 89] width 11 height 5
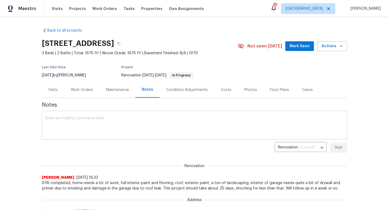
click at [137, 127] on textarea at bounding box center [194, 125] width 298 height 19
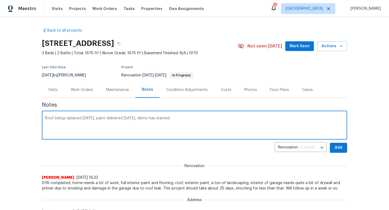
type textarea "Roof being replaced [DATE], paint delivered [DATE], demo has started."
click at [301, 47] on span "Mark Seen" at bounding box center [299, 46] width 20 height 7
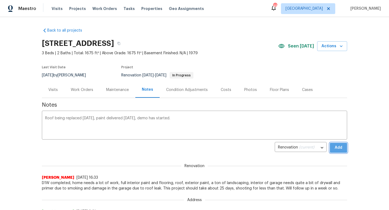
click at [338, 152] on button "Add" at bounding box center [337, 148] width 17 height 10
